Goal: Find specific page/section: Find specific page/section

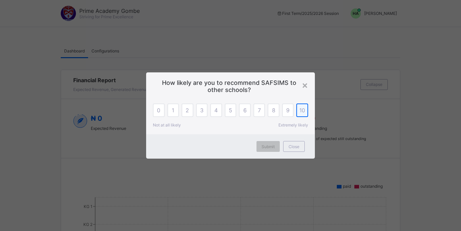
click at [304, 112] on span "10" at bounding box center [303, 110] width 6 height 7
click at [268, 147] on span "Submit" at bounding box center [268, 146] width 13 height 5
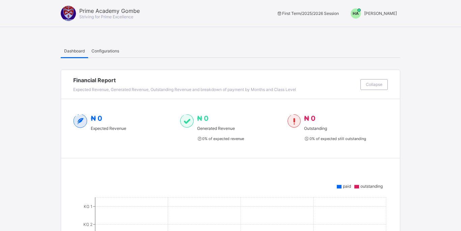
click at [106, 50] on span "Configurations" at bounding box center [106, 50] width 28 height 5
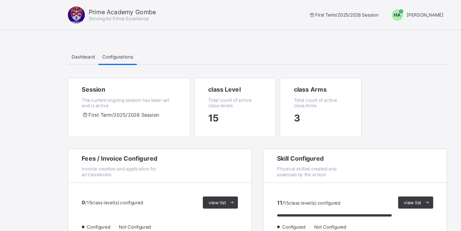
click at [75, 49] on span "Dashboard" at bounding box center [74, 50] width 21 height 5
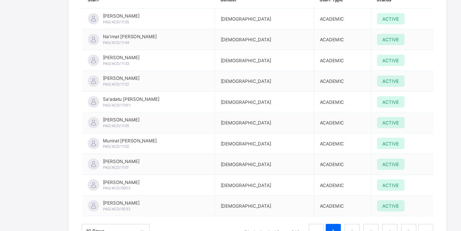
scroll to position [1104, 0]
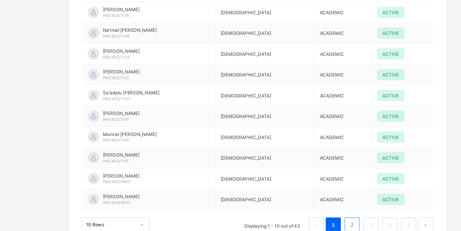
click at [314, 221] on link "2" at bounding box center [315, 225] width 6 height 9
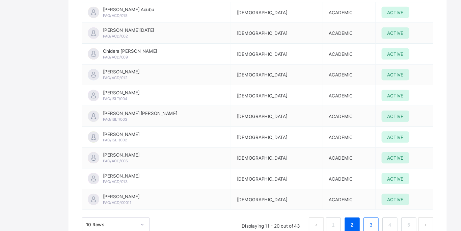
click at [333, 221] on link "3" at bounding box center [332, 225] width 6 height 9
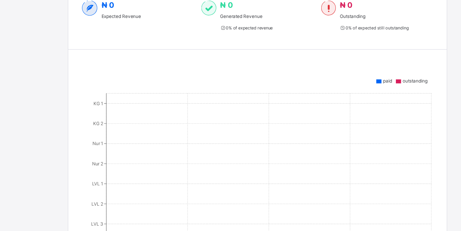
scroll to position [0, 0]
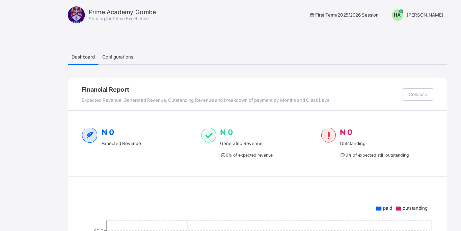
click at [381, 13] on span "[PERSON_NAME]" at bounding box center [380, 13] width 33 height 5
click at [287, 25] on div "Prime Academy Gombe Striving for Prime Excellence First Term / 2025/2026 Sessio…" at bounding box center [230, 13] width 461 height 27
click at [183, 49] on div "Dashboard Configurations" at bounding box center [231, 51] width 340 height 14
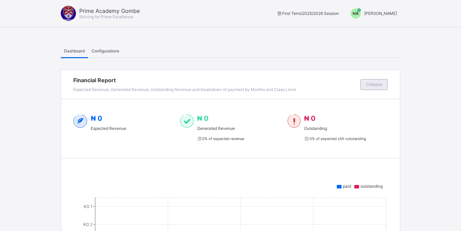
click at [378, 83] on span "Collapse" at bounding box center [374, 84] width 17 height 5
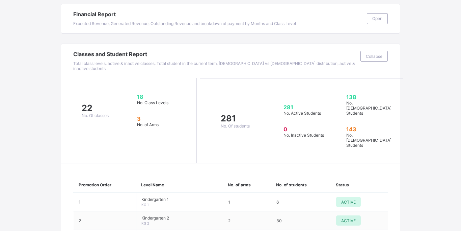
scroll to position [66, 0]
